Goal: Book appointment/travel/reservation

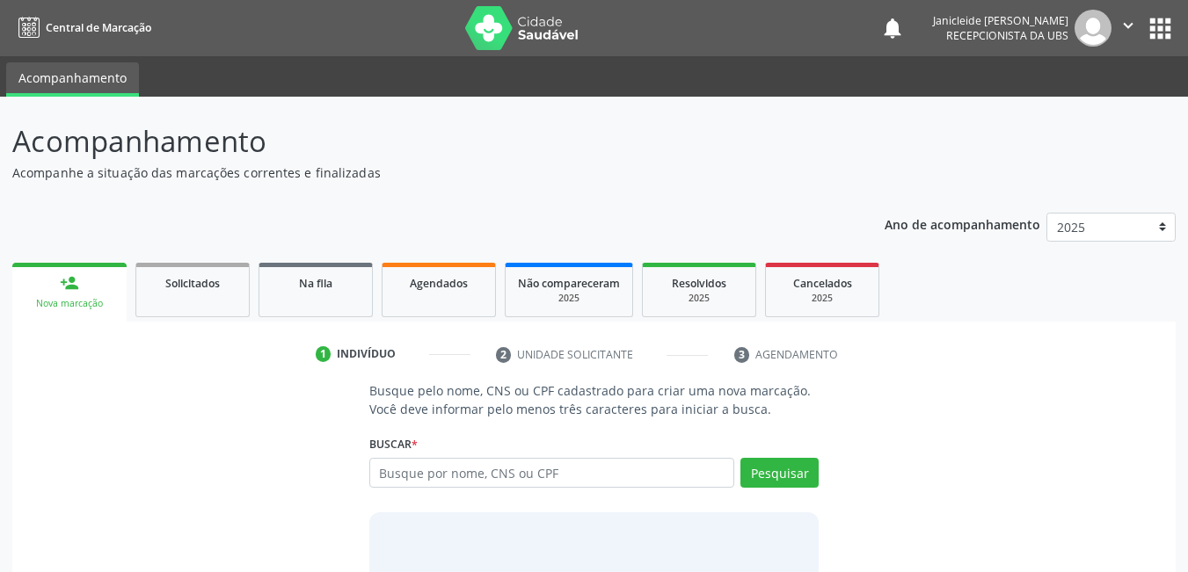
click at [533, 483] on input "text" at bounding box center [552, 473] width 366 height 30
type input "09281639467"
click at [800, 473] on button "Pesquisar" at bounding box center [779, 473] width 78 height 30
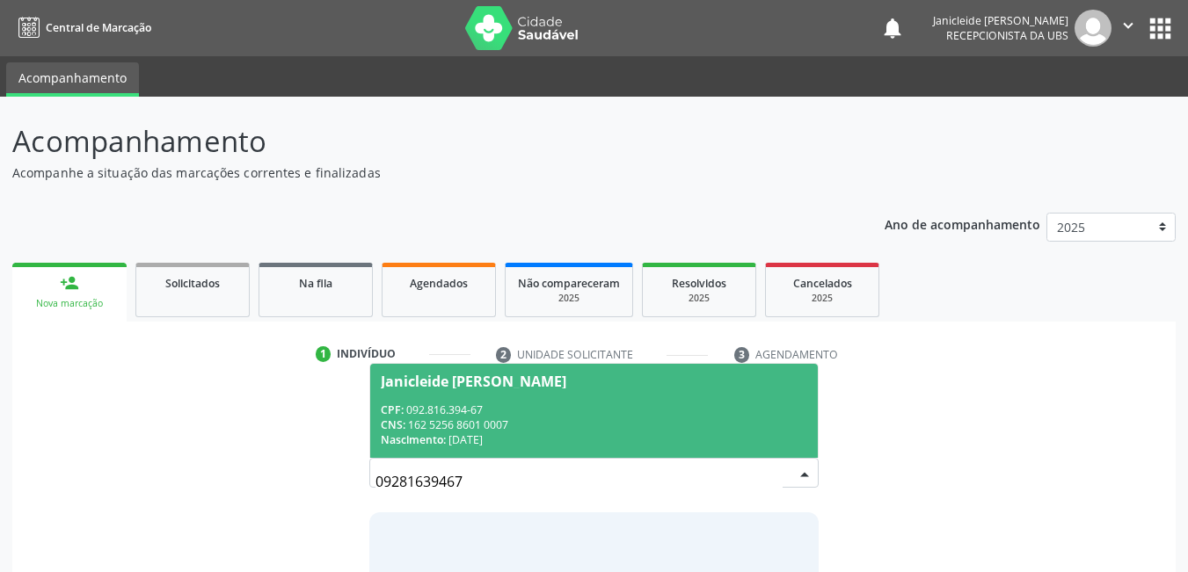
click at [428, 376] on div "Janicleide [PERSON_NAME]" at bounding box center [473, 382] width 185 height 14
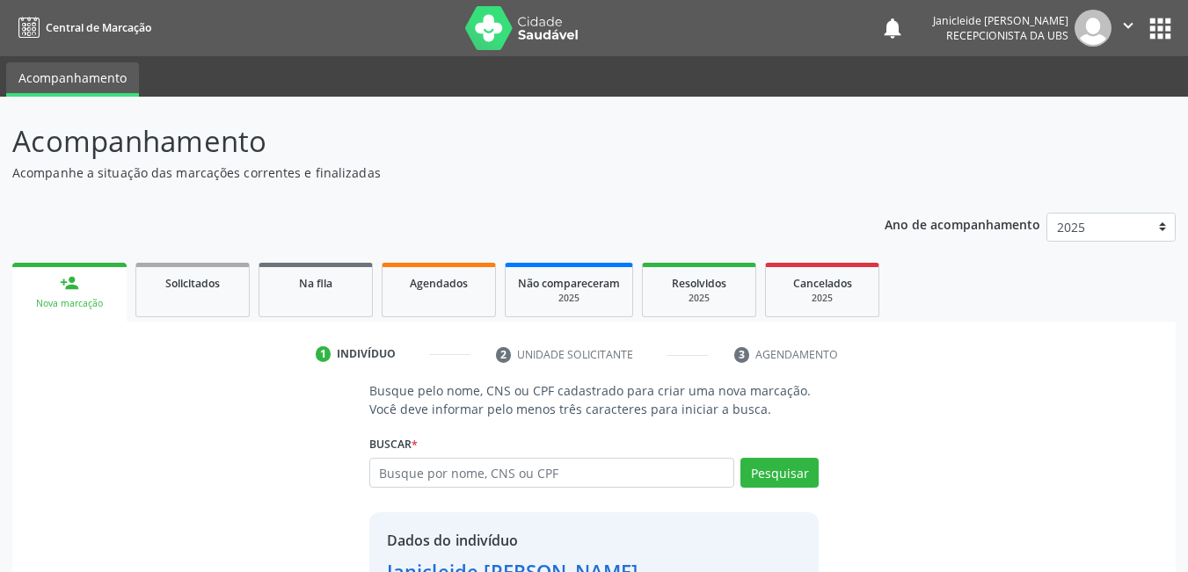
scroll to position [133, 0]
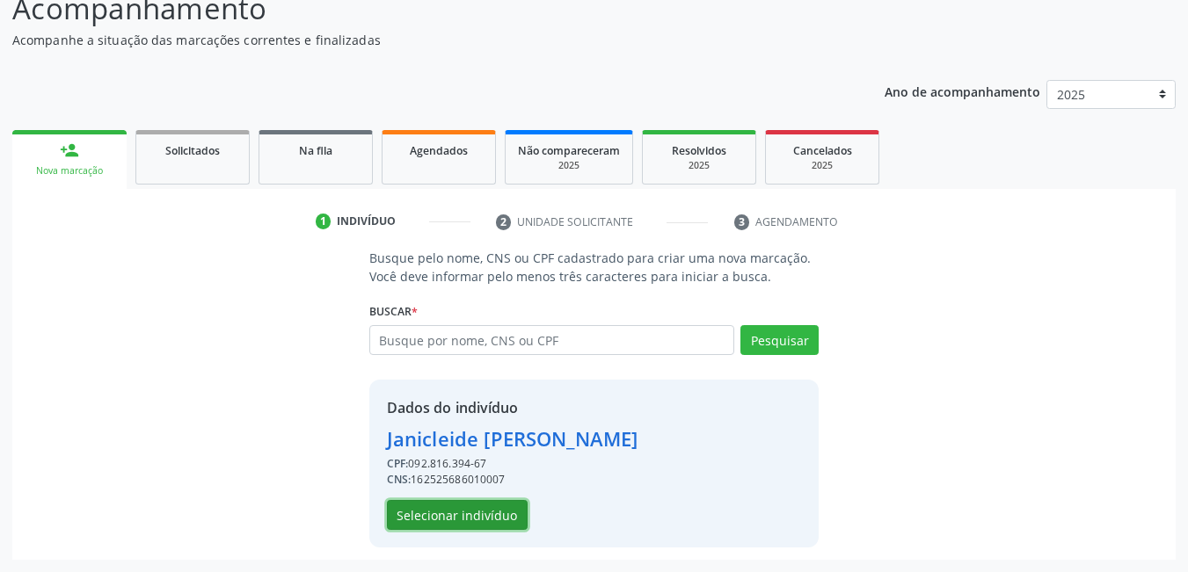
click at [479, 520] on button "Selecionar indivíduo" at bounding box center [457, 515] width 141 height 30
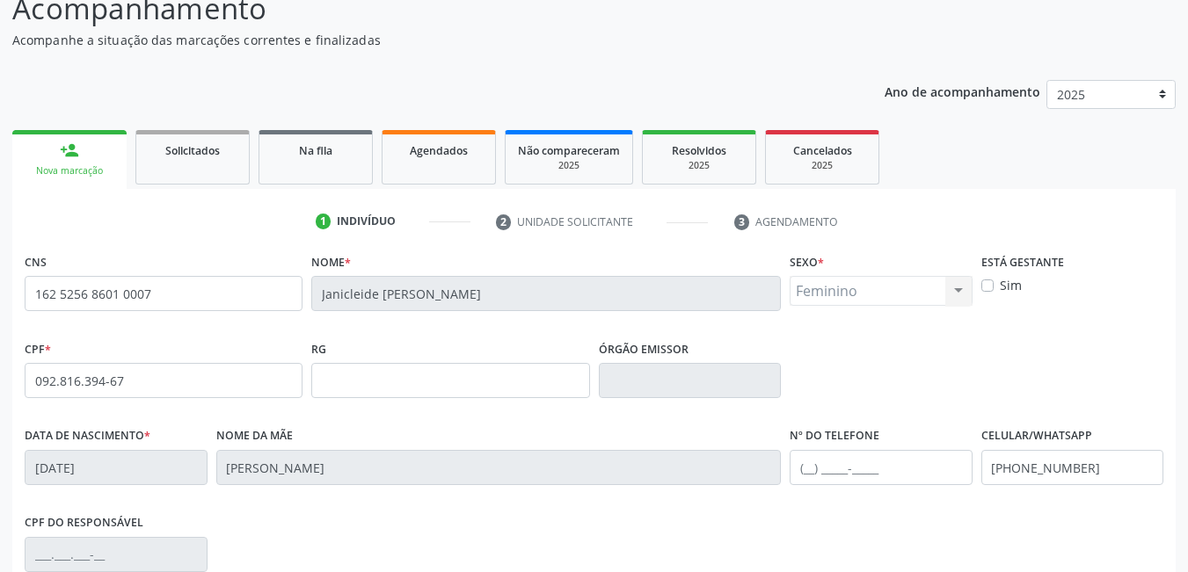
scroll to position [381, 0]
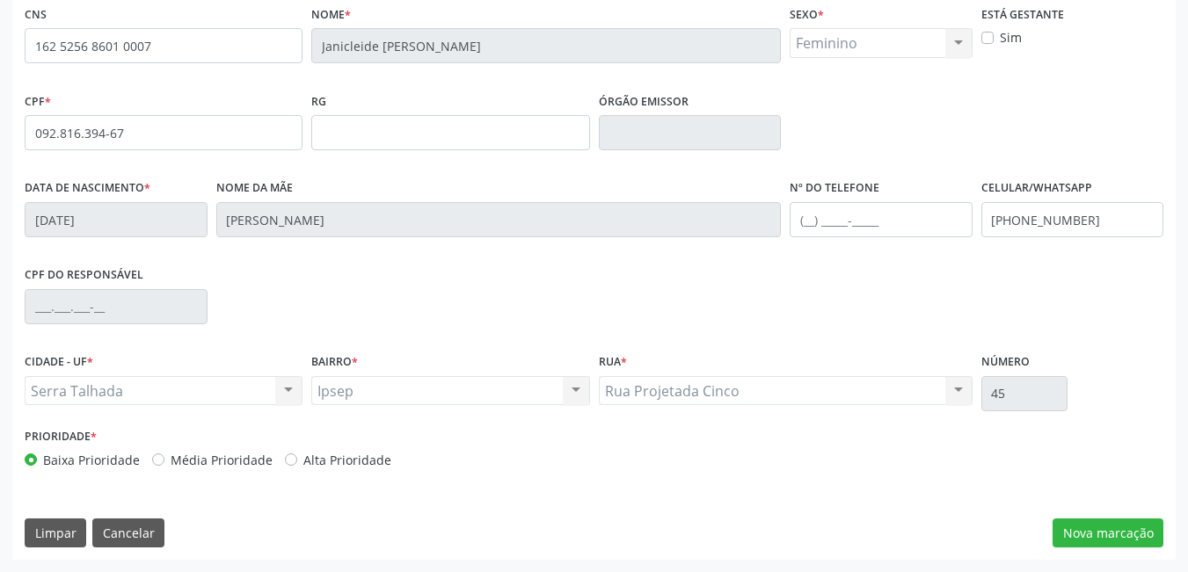
click at [1054, 547] on div "Nova marcação" at bounding box center [1107, 534] width 111 height 30
click at [1094, 538] on button "Nova marcação" at bounding box center [1107, 534] width 111 height 30
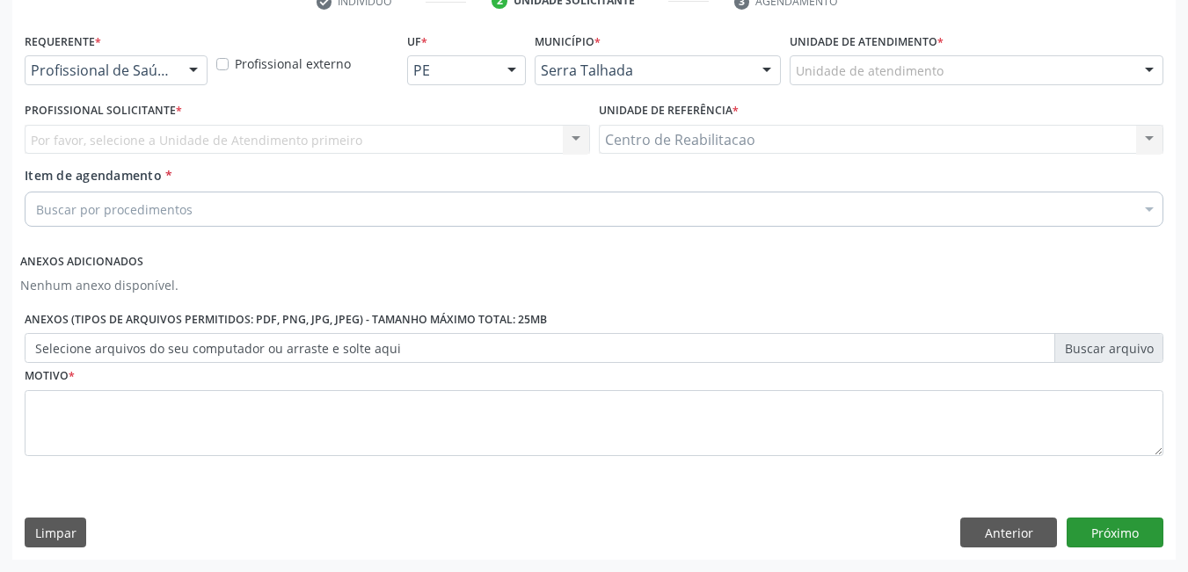
scroll to position [353, 0]
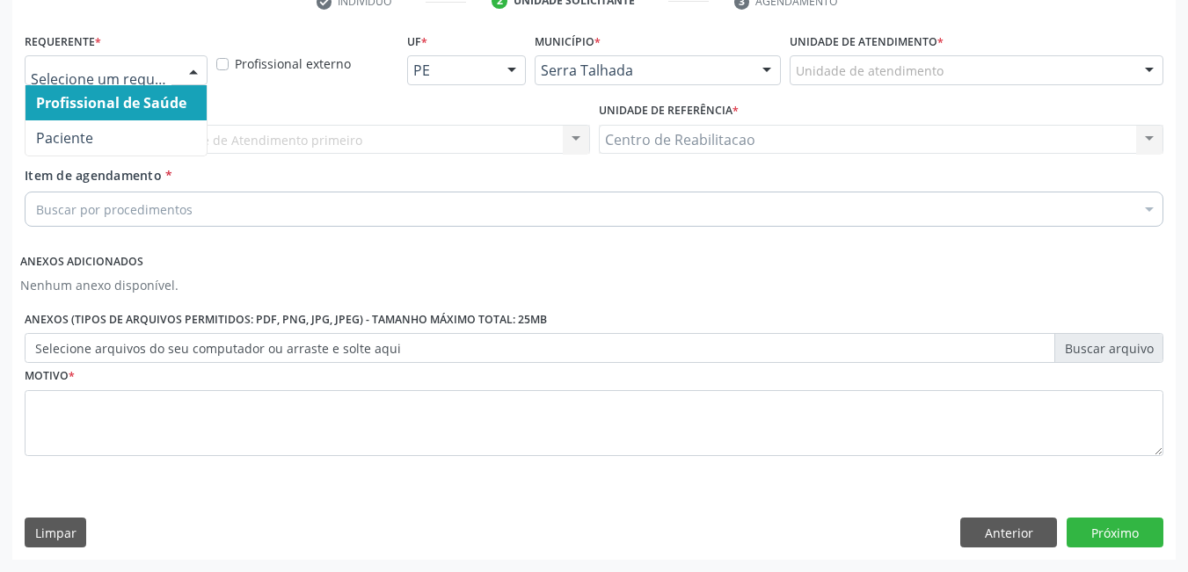
click at [180, 69] on div at bounding box center [193, 71] width 26 height 30
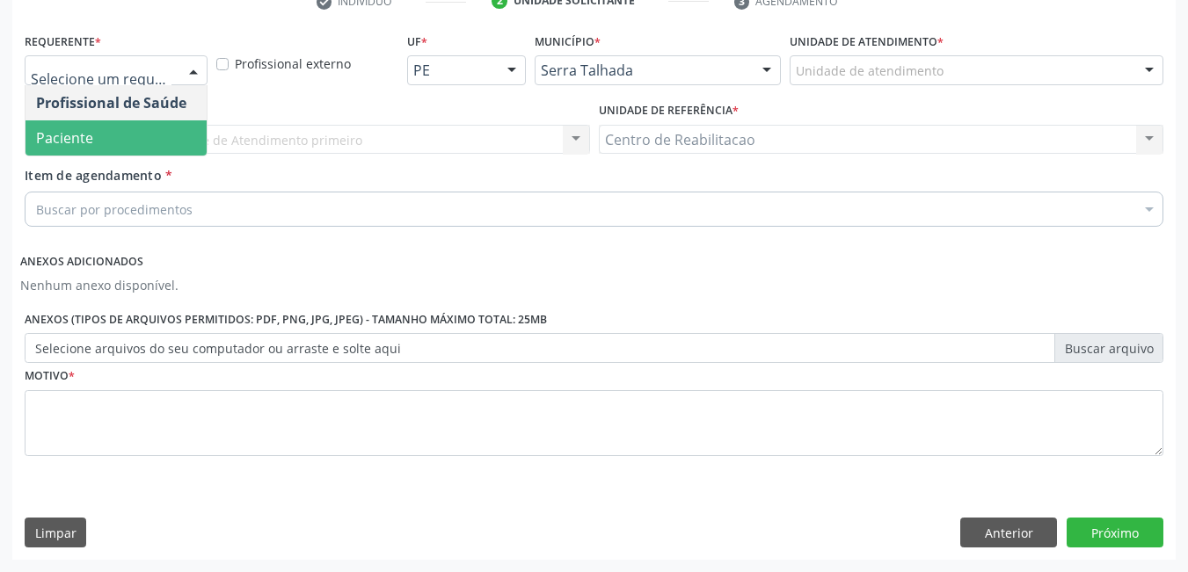
click at [81, 134] on span "Paciente" at bounding box center [64, 137] width 57 height 19
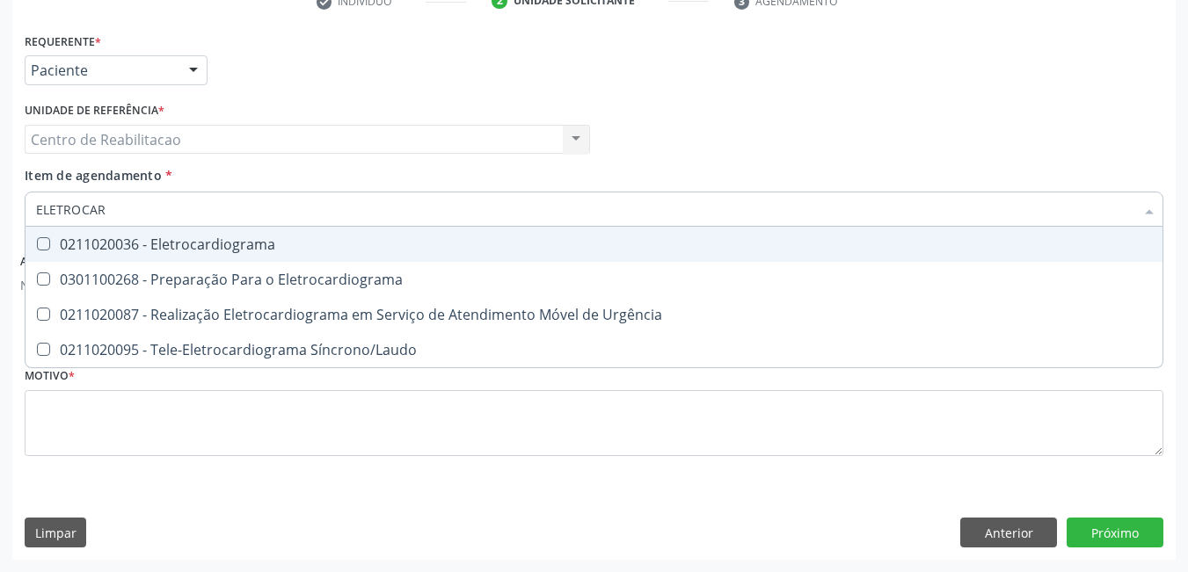
type input "ELETROCARD"
click at [36, 242] on div at bounding box center [31, 244] width 13 height 14
checkbox Eletrocardiograma "true"
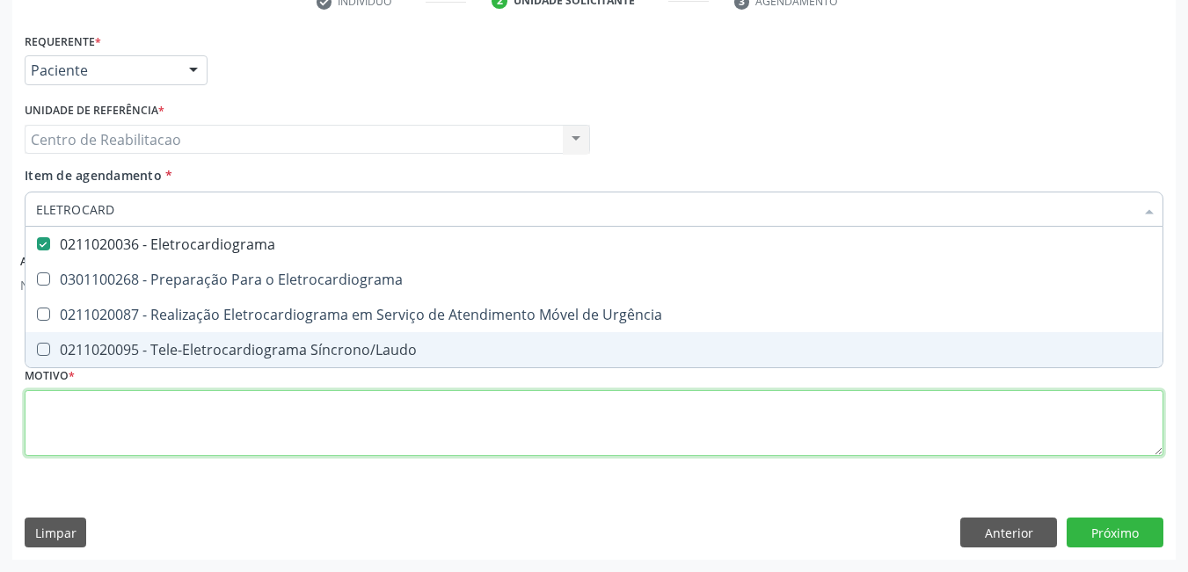
click at [229, 437] on div "Requerente * Paciente Profissional de Saúde Paciente Nenhum resultado encontrad…" at bounding box center [594, 254] width 1138 height 453
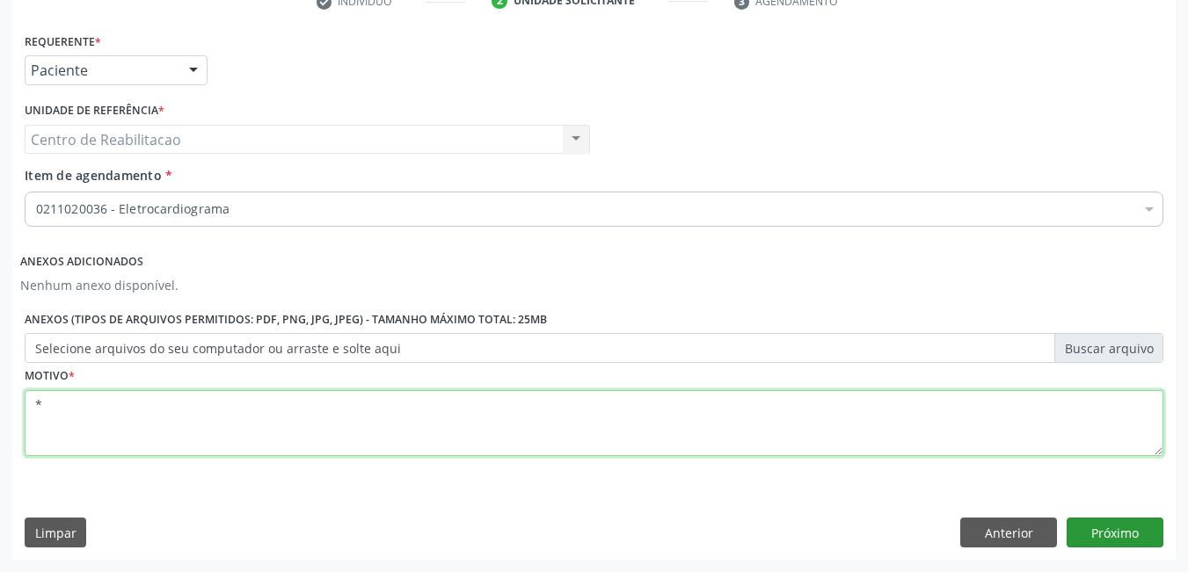
type textarea "*"
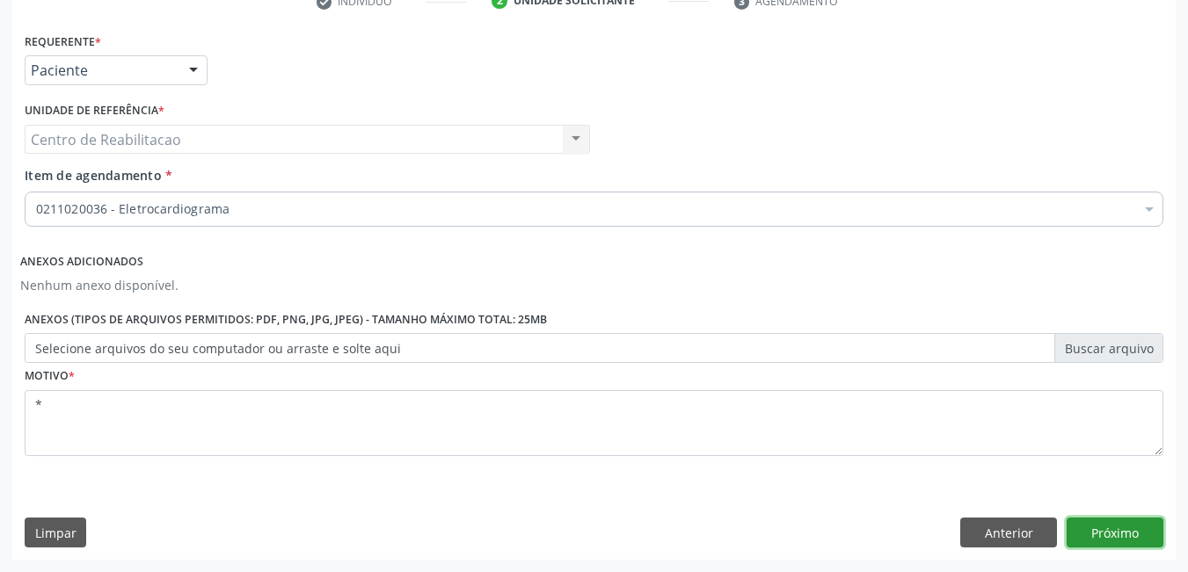
click at [1124, 530] on button "Próximo" at bounding box center [1114, 533] width 97 height 30
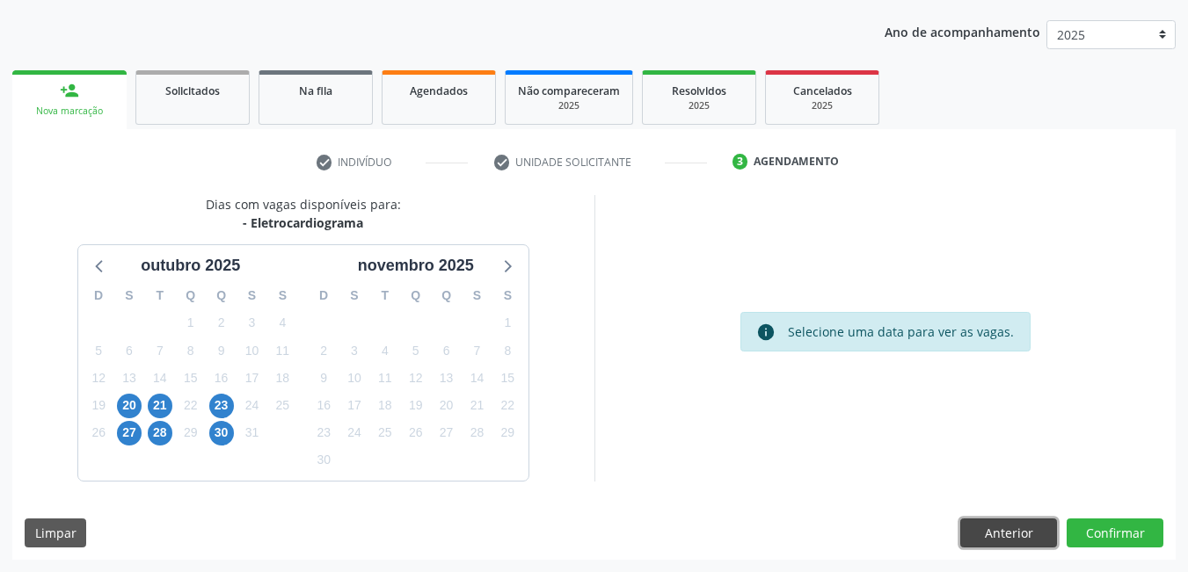
click at [993, 546] on button "Anterior" at bounding box center [1008, 534] width 97 height 30
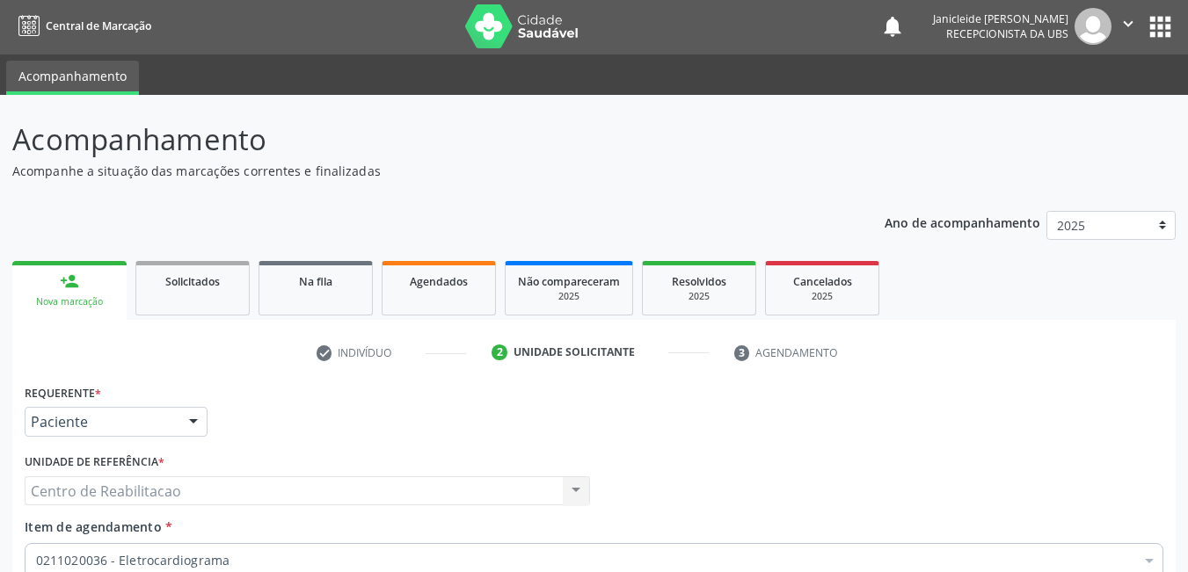
scroll to position [353, 0]
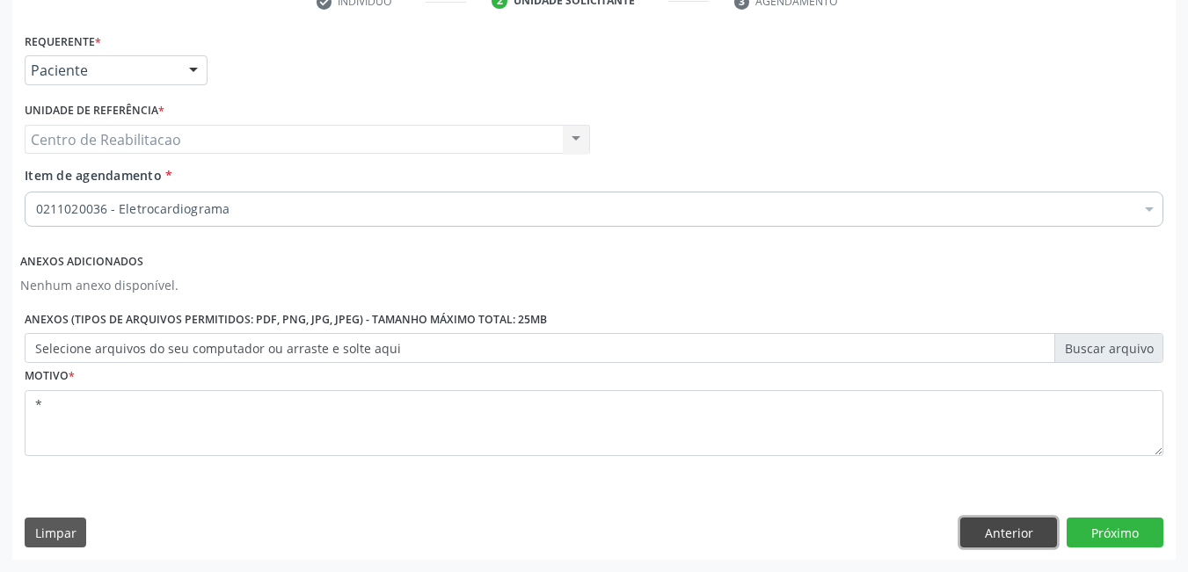
click at [1015, 541] on button "Anterior" at bounding box center [1008, 533] width 97 height 30
click at [0, 0] on div "CNS 162 5256 8601 0007 [GEOGRAPHIC_DATA] * [PERSON_NAME] * Feminino Masculino F…" at bounding box center [0, 0] width 0 height 0
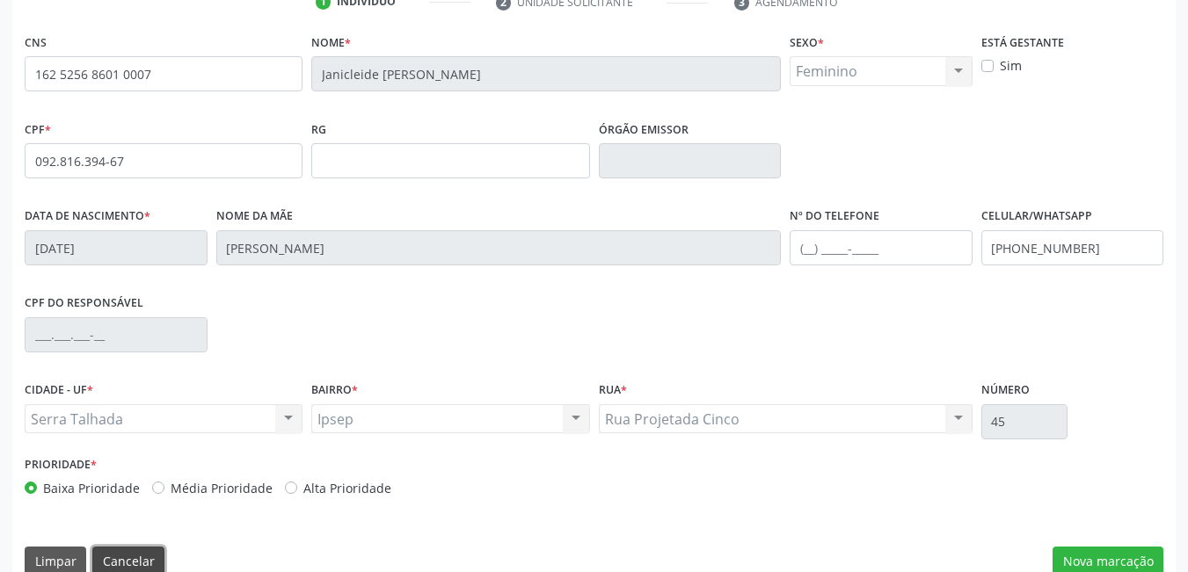
click at [125, 561] on button "Cancelar" at bounding box center [128, 562] width 72 height 30
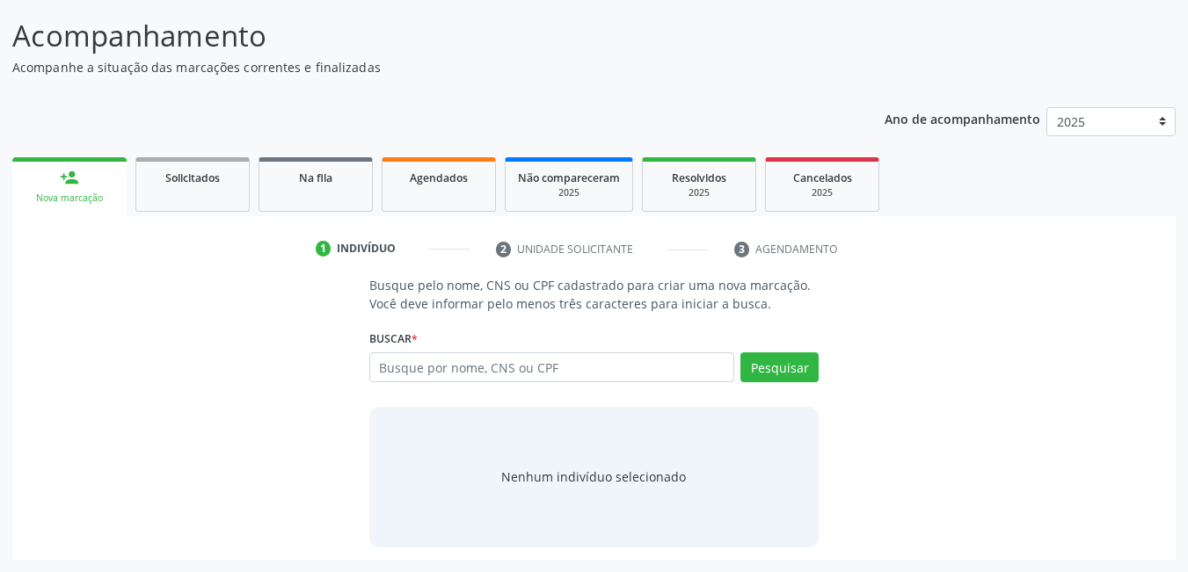
scroll to position [105, 0]
